Goal: Transaction & Acquisition: Purchase product/service

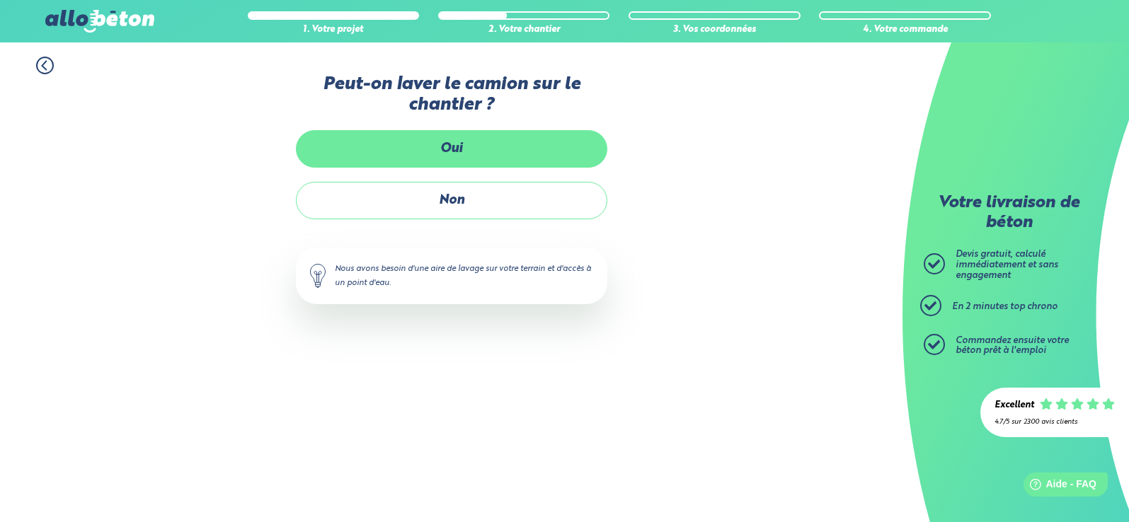
click at [472, 145] on label "Oui" at bounding box center [451, 149] width 311 height 38
click at [0, 0] on input "Oui" at bounding box center [0, 0] width 0 height 0
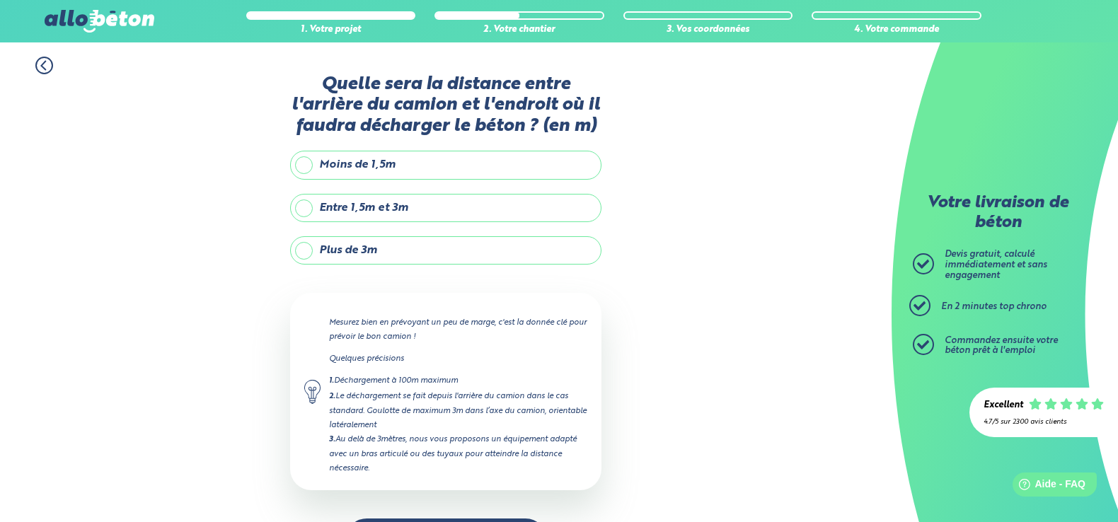
click at [305, 205] on label "Entre 1,5m et 3m" at bounding box center [445, 208] width 311 height 28
click at [0, 0] on input "Entre 1,5m et 3m" at bounding box center [0, 0] width 0 height 0
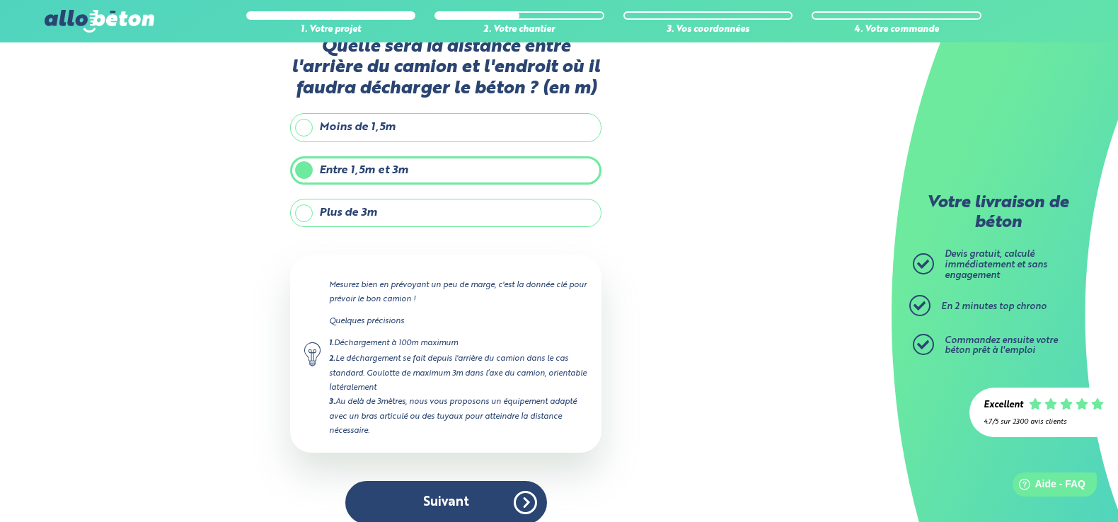
scroll to position [54, 0]
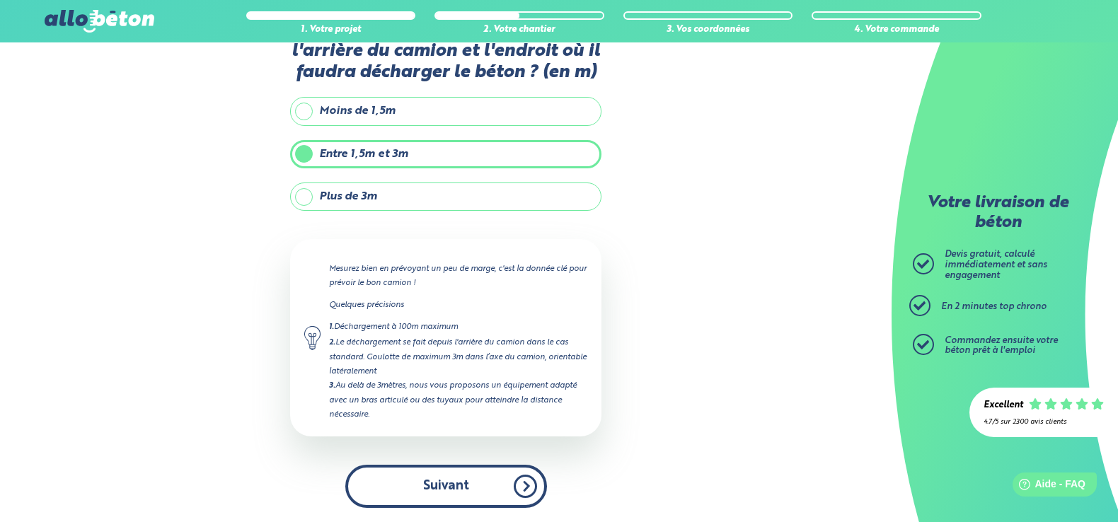
click at [448, 483] on button "Suivant" at bounding box center [446, 486] width 202 height 43
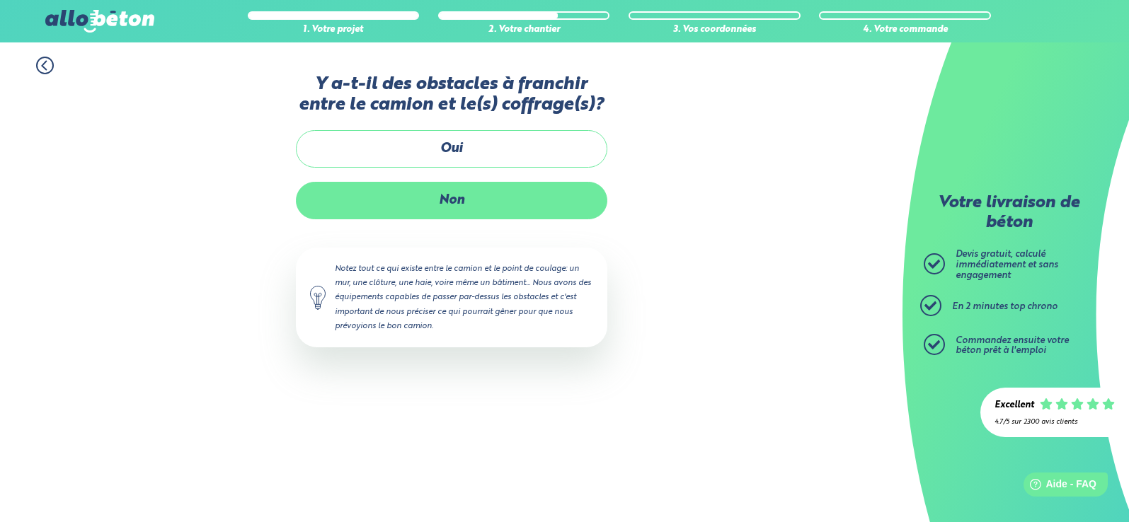
click at [449, 202] on label "Non" at bounding box center [451, 201] width 311 height 38
click at [0, 0] on input "Non" at bounding box center [0, 0] width 0 height 0
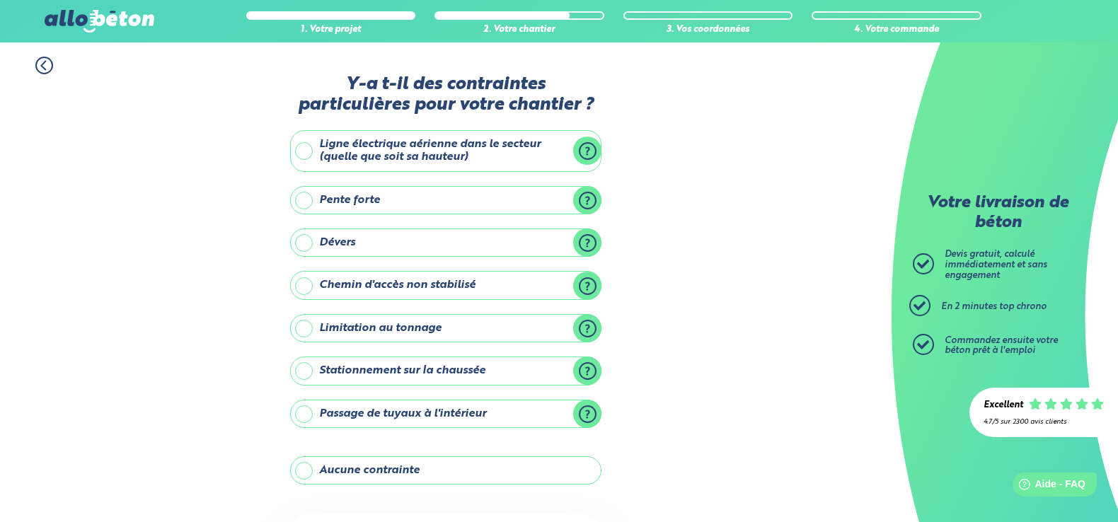
click at [304, 418] on label "Passage de tuyaux à l'intérieur" at bounding box center [445, 414] width 311 height 28
click at [0, 0] on input "Passage de tuyaux à l'intérieur" at bounding box center [0, 0] width 0 height 0
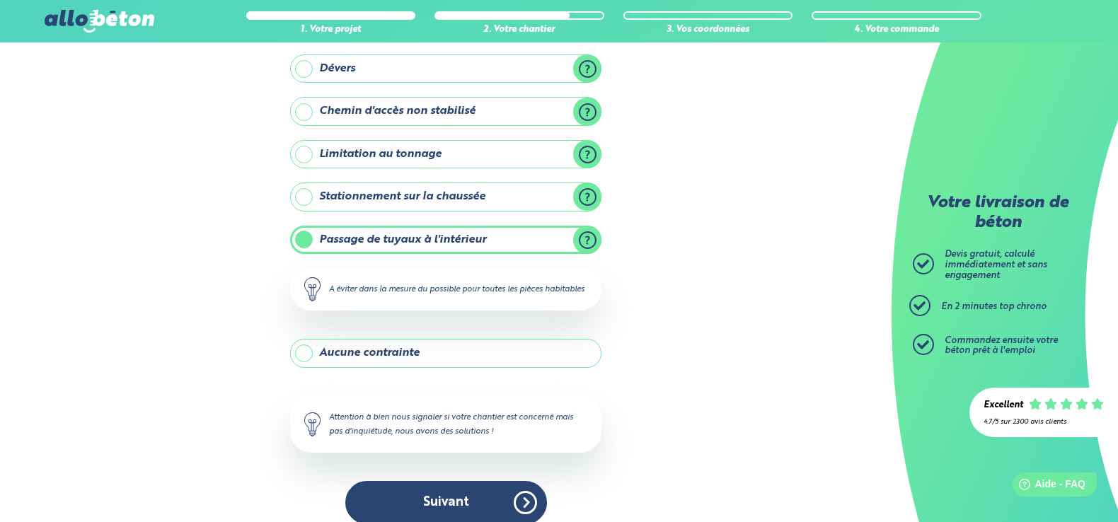
scroll to position [205, 0]
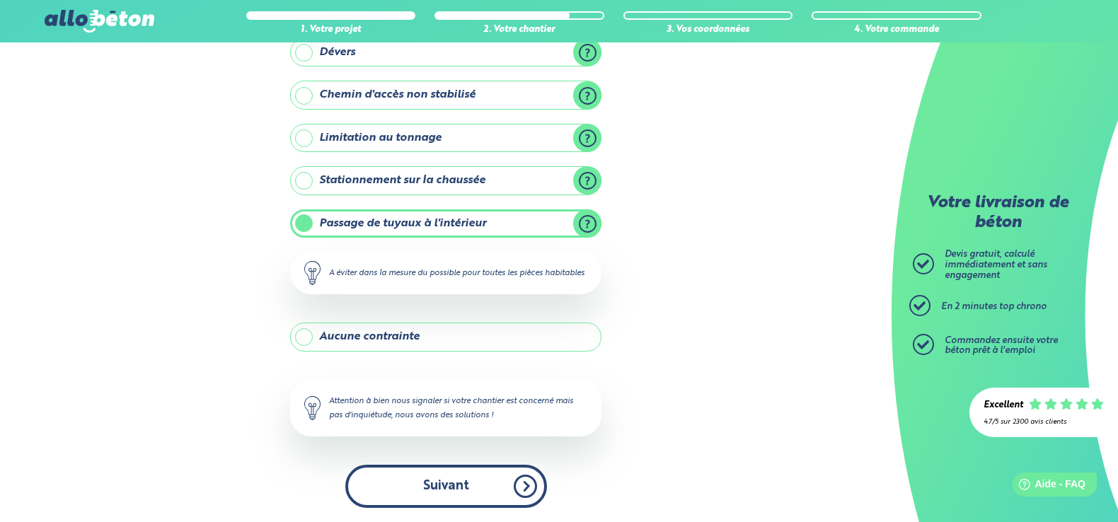
click at [434, 481] on button "Suivant" at bounding box center [446, 486] width 202 height 43
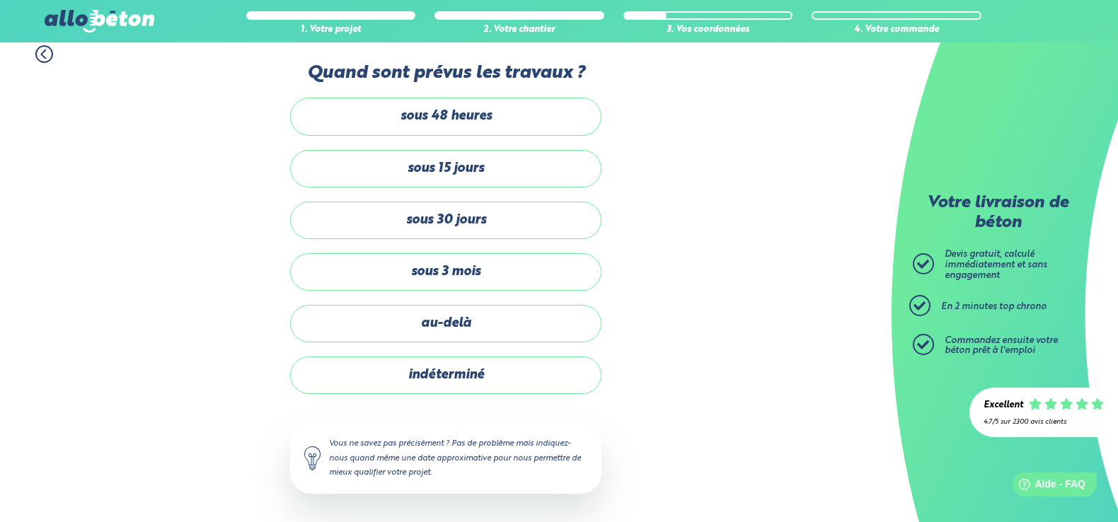
scroll to position [11, 0]
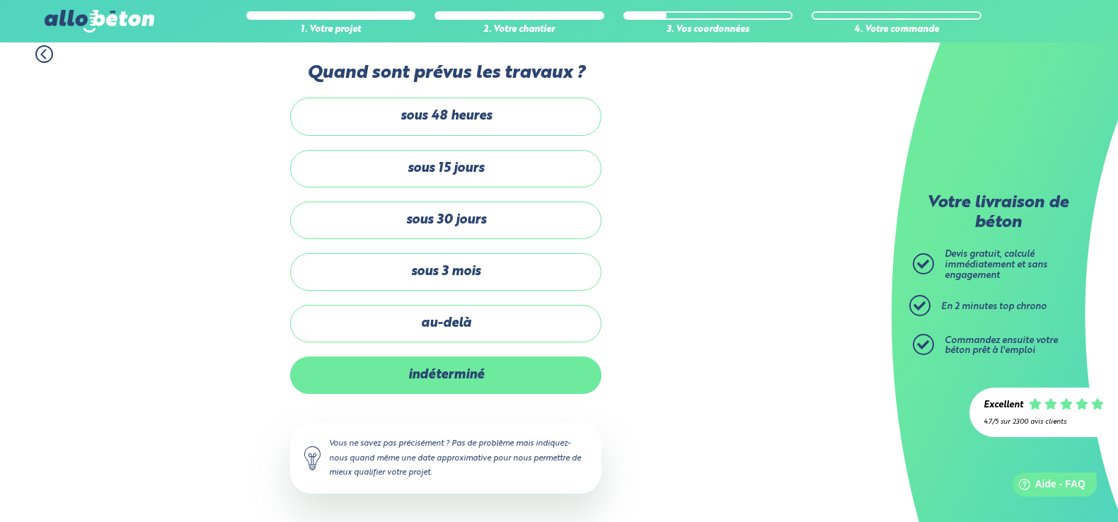
click at [381, 380] on label "indéterminé" at bounding box center [445, 376] width 311 height 38
click at [0, 0] on input "indéterminé" at bounding box center [0, 0] width 0 height 0
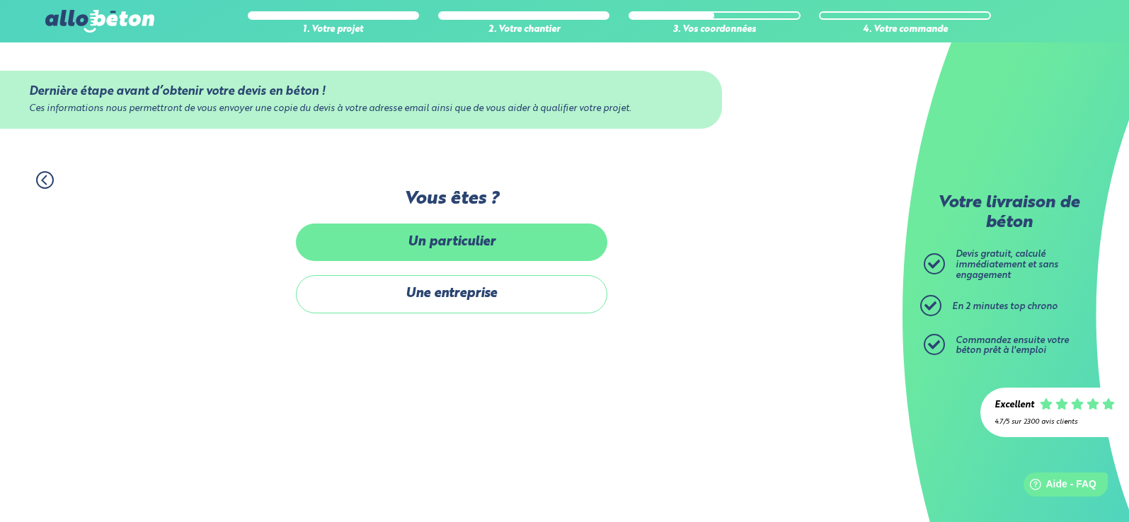
click at [412, 240] on label "Un particulier" at bounding box center [451, 243] width 311 height 38
click at [0, 0] on input "Un particulier" at bounding box center [0, 0] width 0 height 0
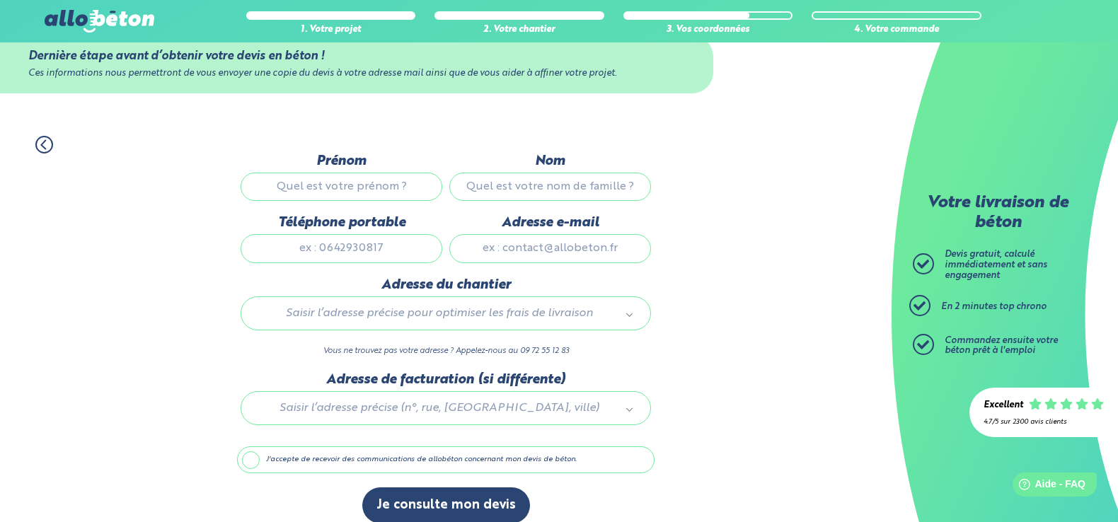
scroll to position [51, 0]
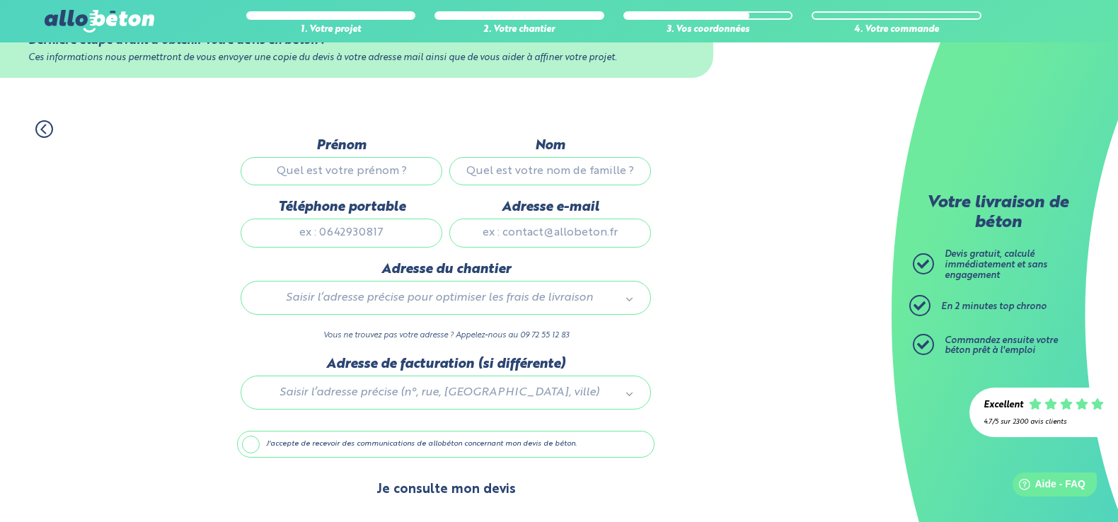
click at [473, 488] on button "Je consulte mon devis" at bounding box center [446, 490] width 168 height 36
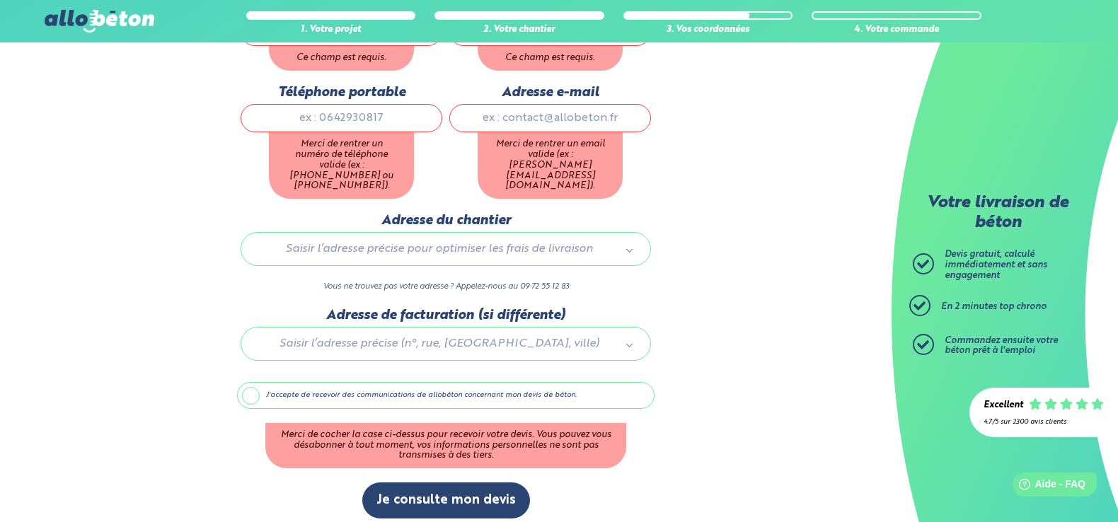
scroll to position [191, 0]
click at [435, 488] on button "Je consulte mon devis" at bounding box center [446, 500] width 168 height 36
click at [427, 482] on button "Je consulte mon devis" at bounding box center [446, 500] width 168 height 36
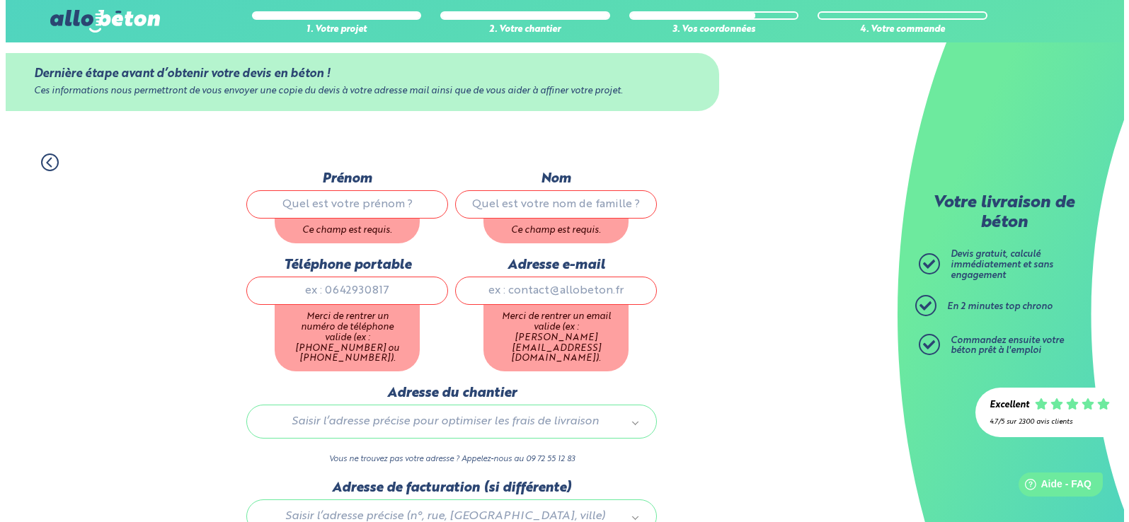
scroll to position [0, 0]
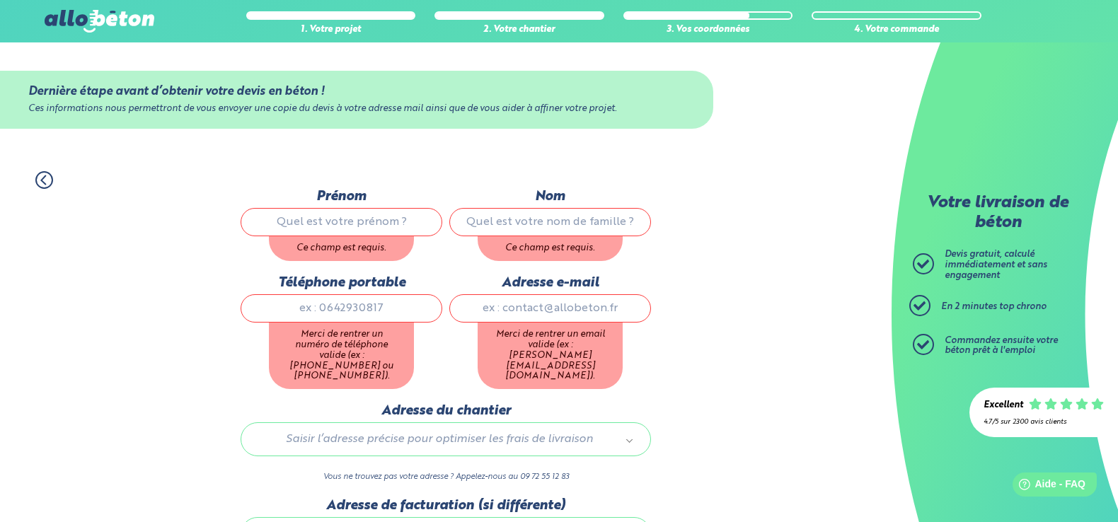
click at [45, 174] on icon at bounding box center [44, 180] width 18 height 18
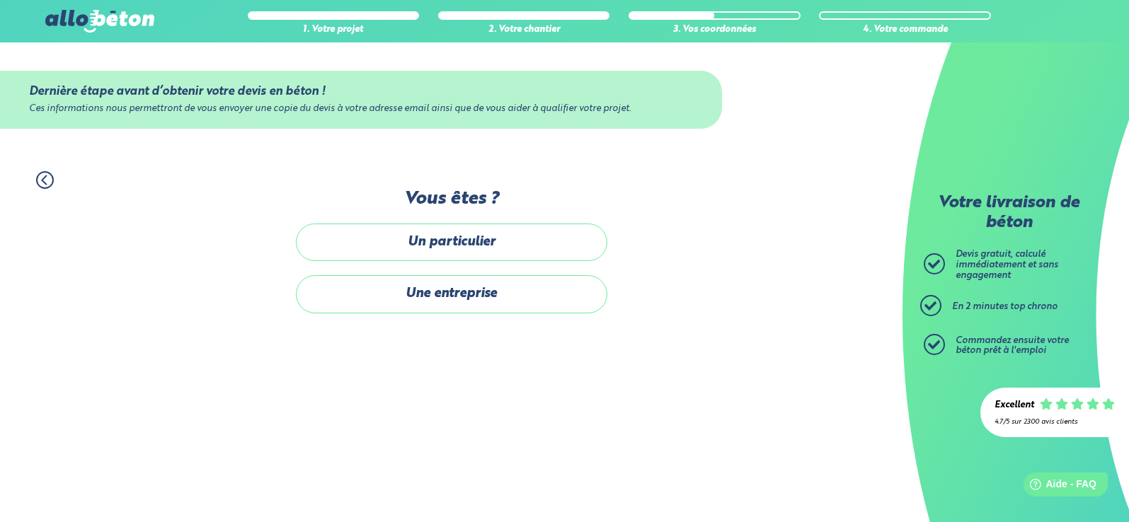
click at [45, 181] on icon at bounding box center [45, 180] width 18 height 18
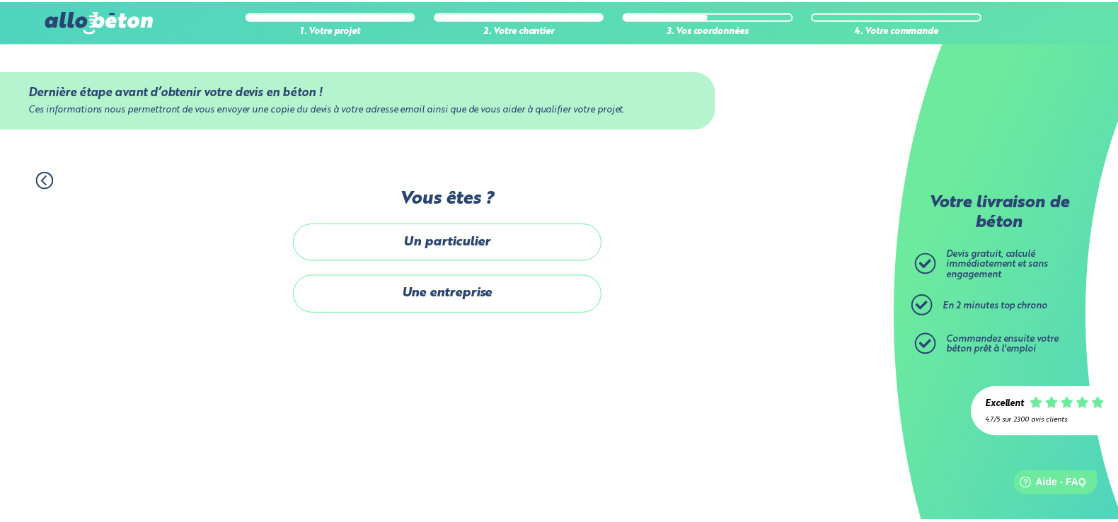
scroll to position [11, 0]
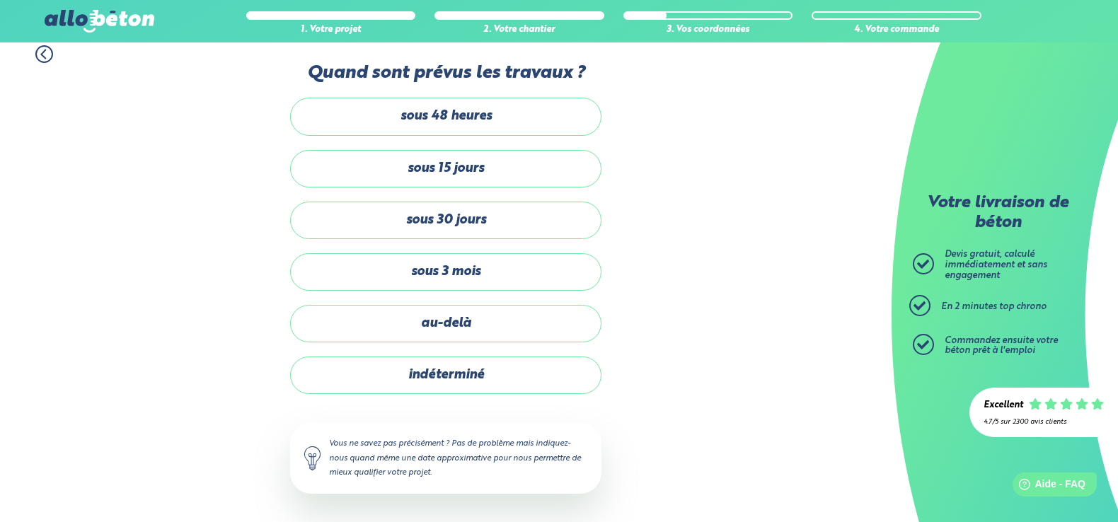
click at [45, 181] on div "1. Votre projet 2. Votre chantier 3. Vos coordonnées 4. Votre commande Quand so…" at bounding box center [446, 276] width 892 height 491
click at [42, 54] on icon at bounding box center [44, 54] width 4 height 8
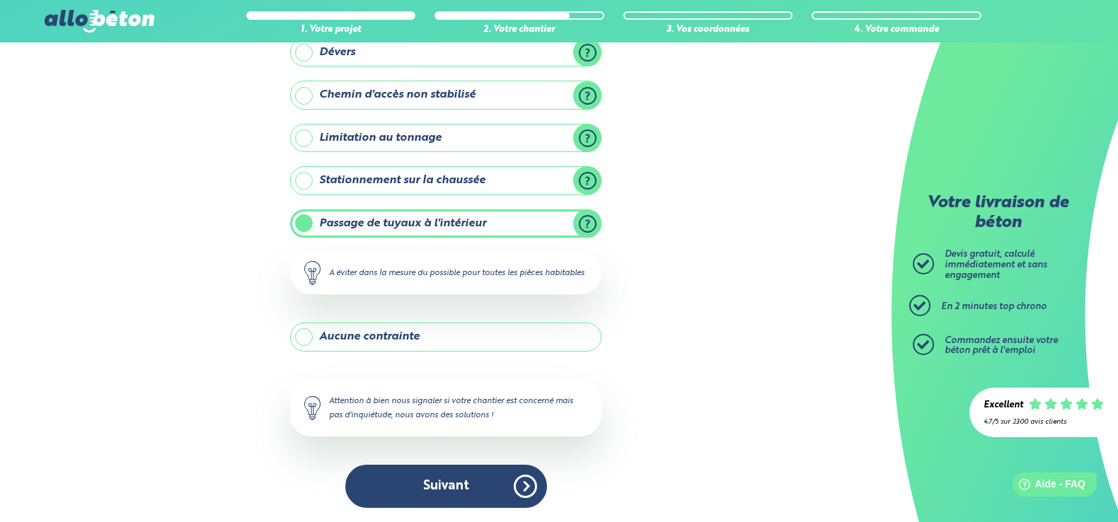
click at [42, 54] on div "1. Votre projet 2. Votre chantier 3. Vos coordonnées 4. Votre commande Y-a t-il…" at bounding box center [446, 187] width 892 height 670
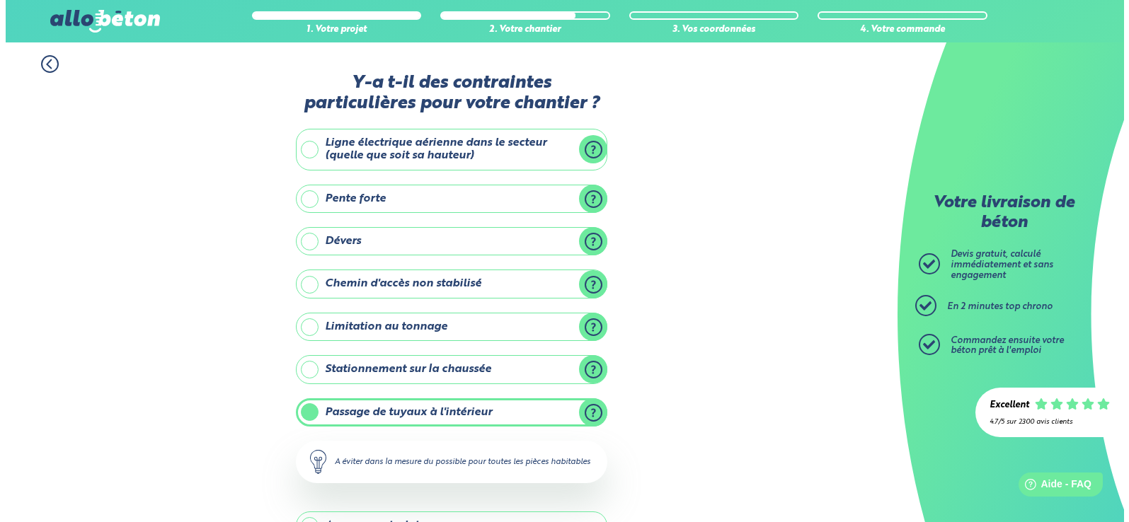
scroll to position [0, 0]
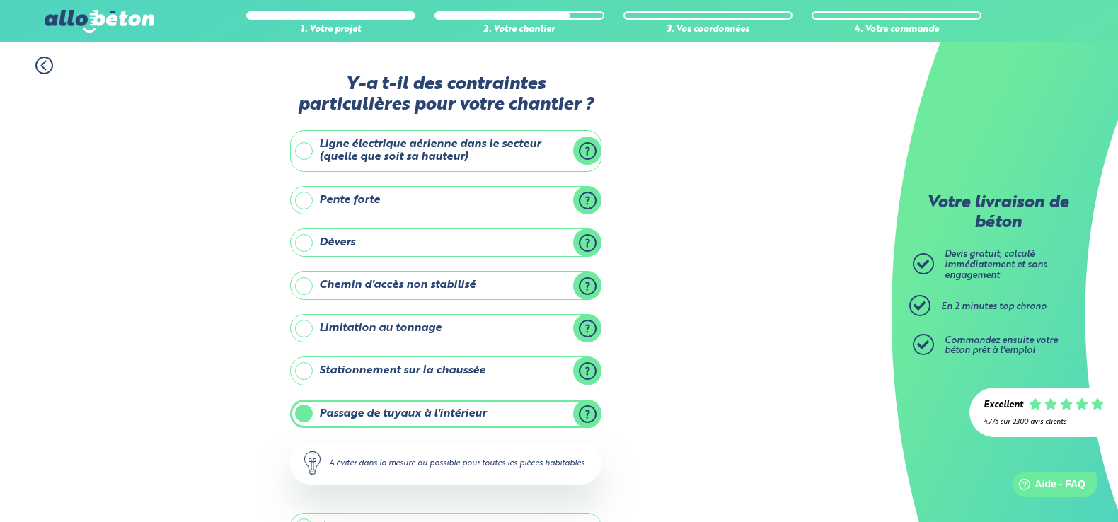
click at [41, 64] on icon at bounding box center [44, 66] width 18 height 18
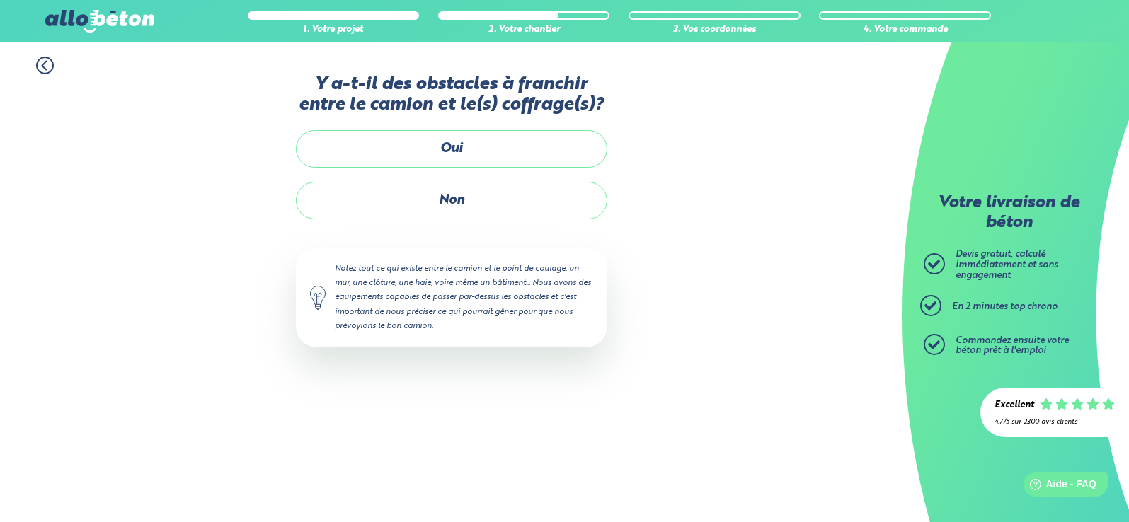
click at [42, 65] on icon at bounding box center [44, 66] width 4 height 8
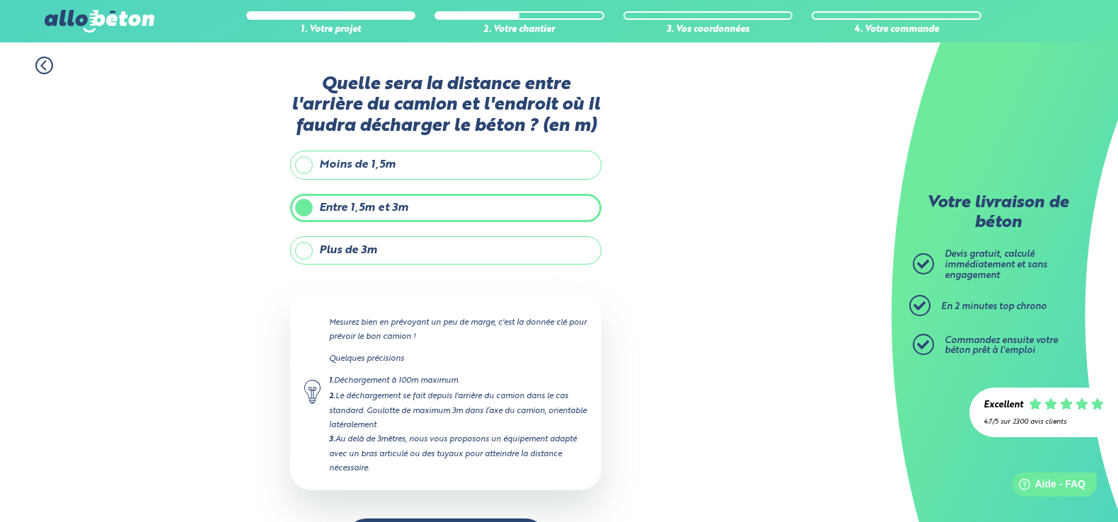
click at [42, 67] on icon at bounding box center [44, 66] width 4 height 8
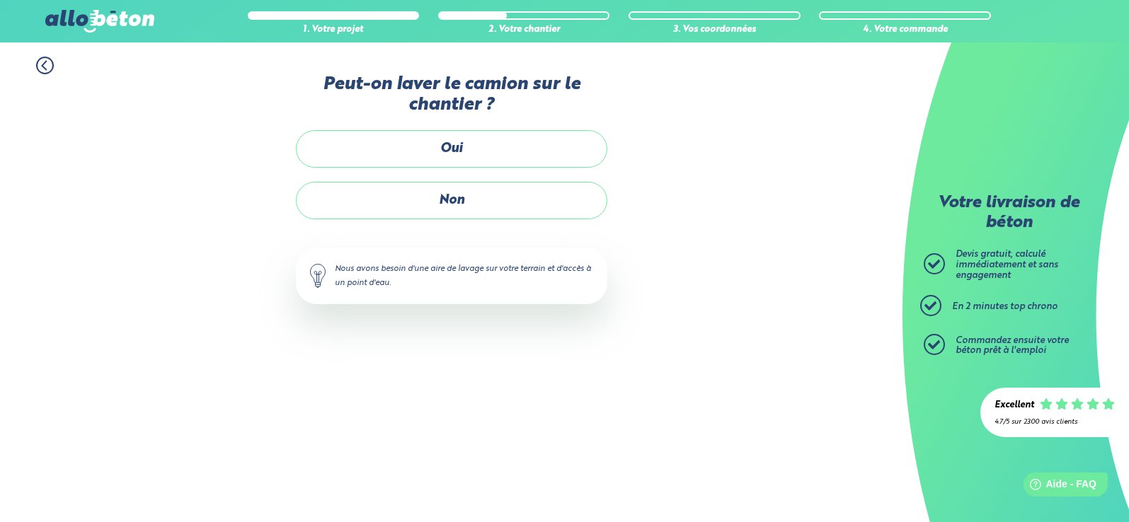
click at [42, 67] on icon at bounding box center [45, 66] width 18 height 18
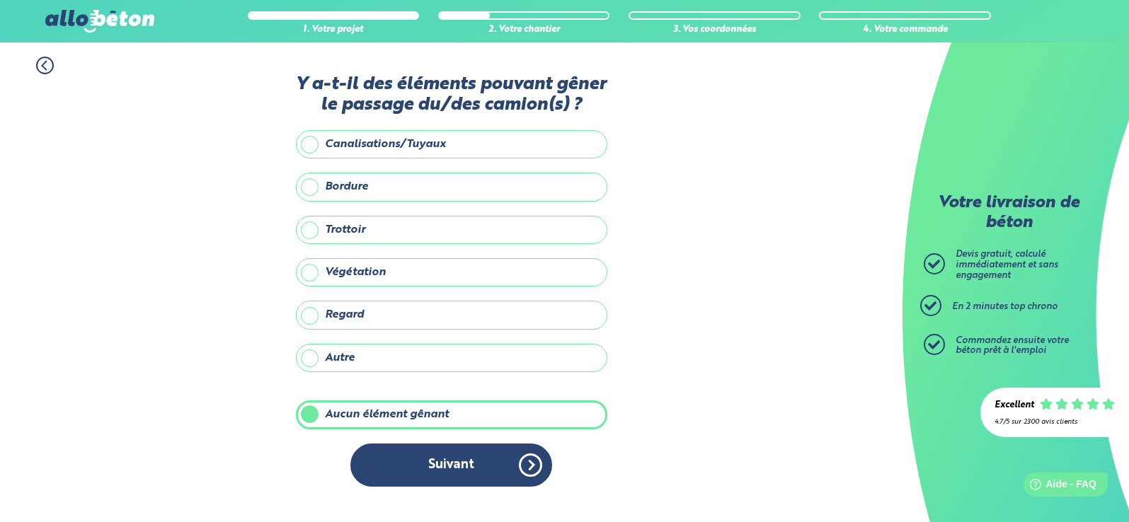
click at [42, 67] on icon at bounding box center [45, 66] width 18 height 18
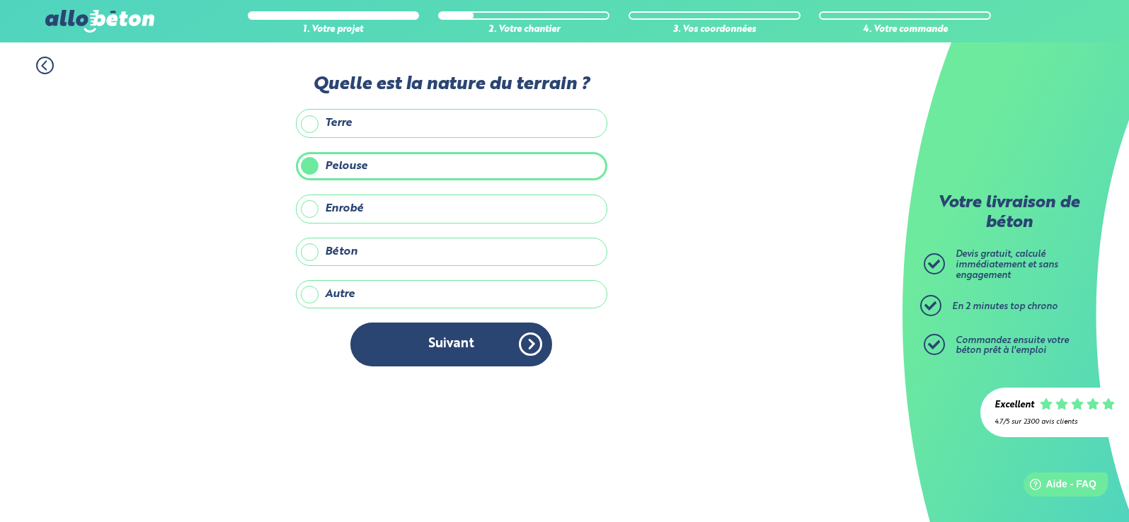
click at [42, 67] on icon at bounding box center [45, 66] width 18 height 18
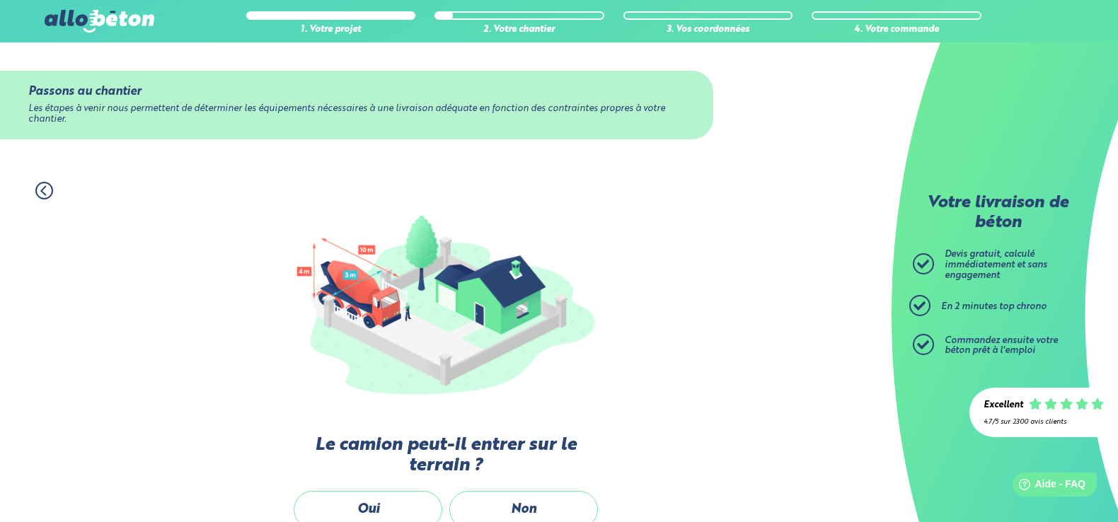
click at [42, 188] on icon at bounding box center [44, 191] width 18 height 18
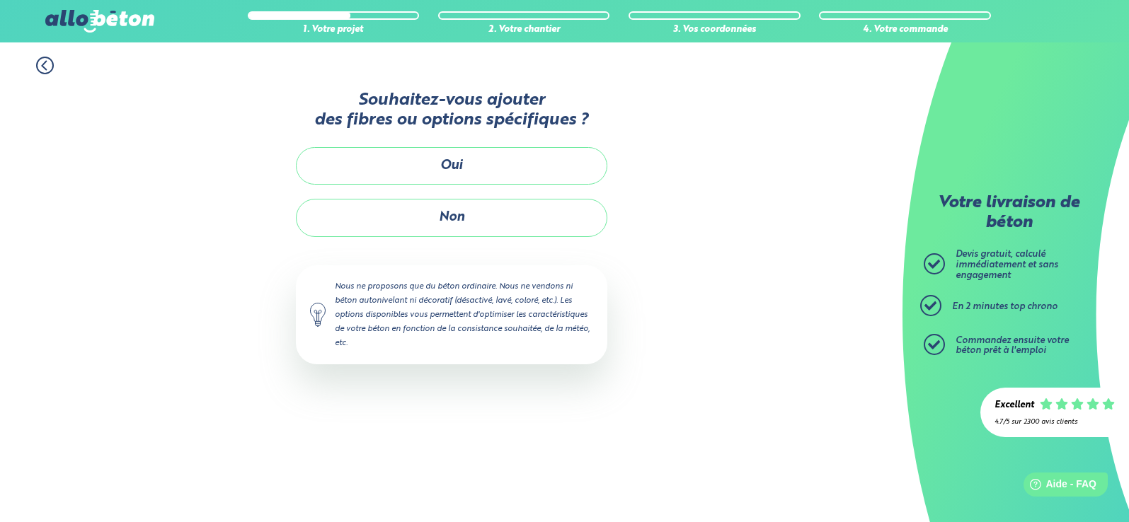
click at [42, 68] on icon at bounding box center [45, 66] width 18 height 18
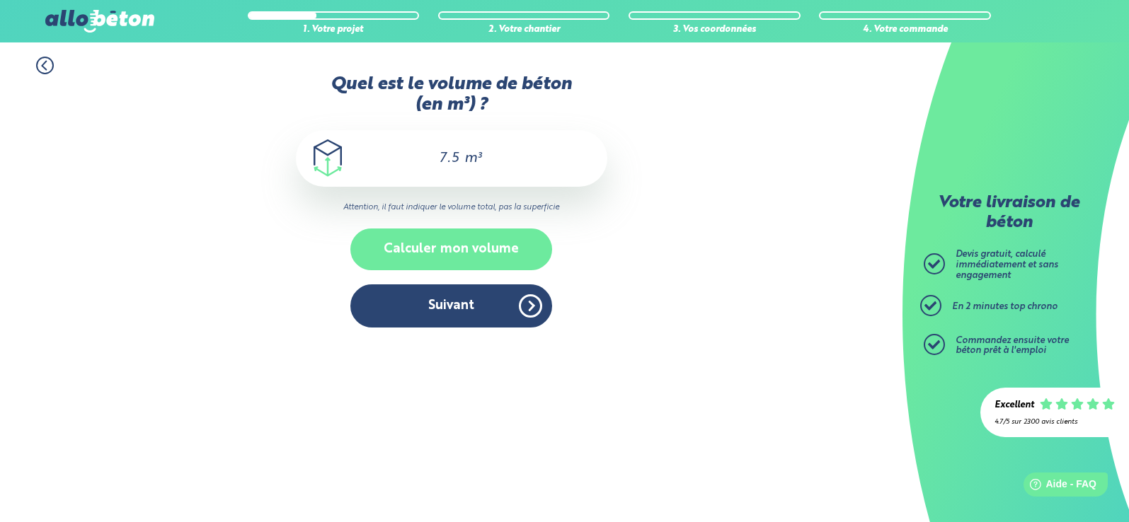
click at [442, 255] on button "Calculer mon volume" at bounding box center [451, 250] width 202 height 42
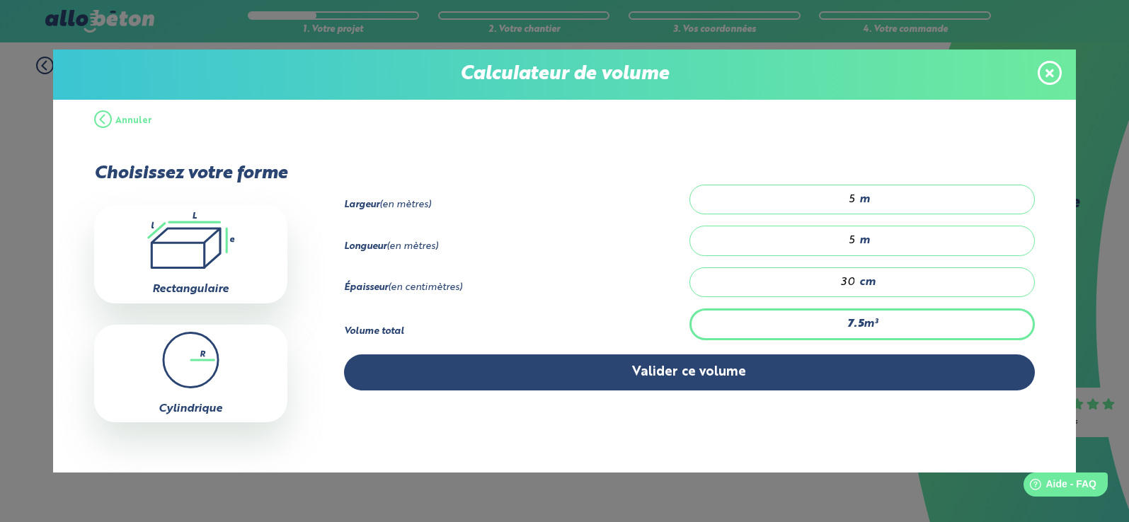
click at [831, 196] on input "5" at bounding box center [779, 199] width 151 height 14
click at [880, 197] on div "5 m" at bounding box center [861, 200] width 345 height 30
click at [849, 192] on div "5 m" at bounding box center [861, 200] width 345 height 30
click at [871, 244] on div "5 m" at bounding box center [861, 241] width 345 height 30
type input "0"
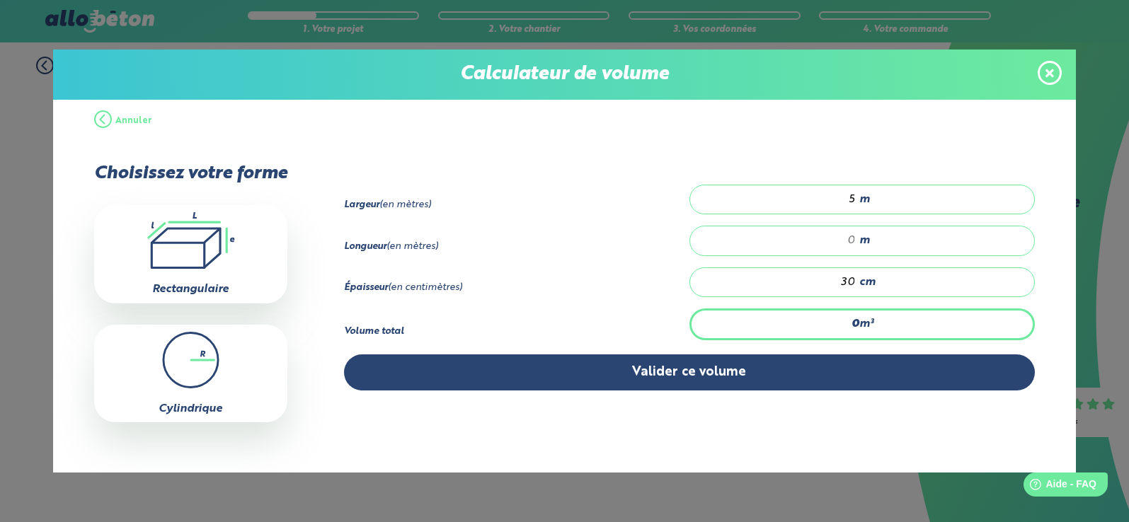
click at [891, 192] on div "5 m" at bounding box center [861, 200] width 345 height 30
click at [877, 234] on div "m" at bounding box center [861, 241] width 345 height 30
type input "6"
type input "4"
type input "0"
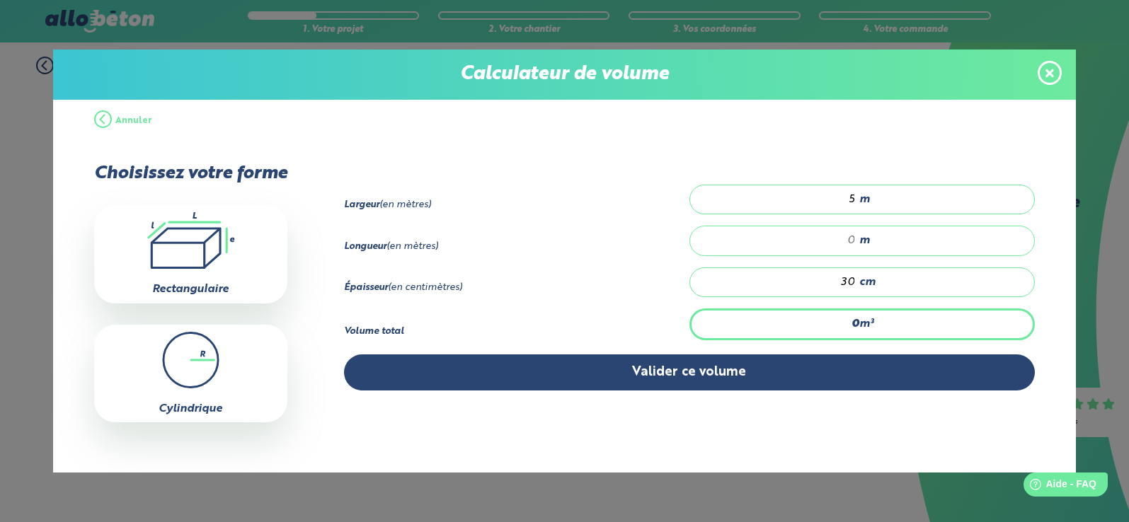
type input "7.5"
type input "5"
click at [1047, 71] on icon at bounding box center [1049, 73] width 8 height 8
